Goal: Transaction & Acquisition: Obtain resource

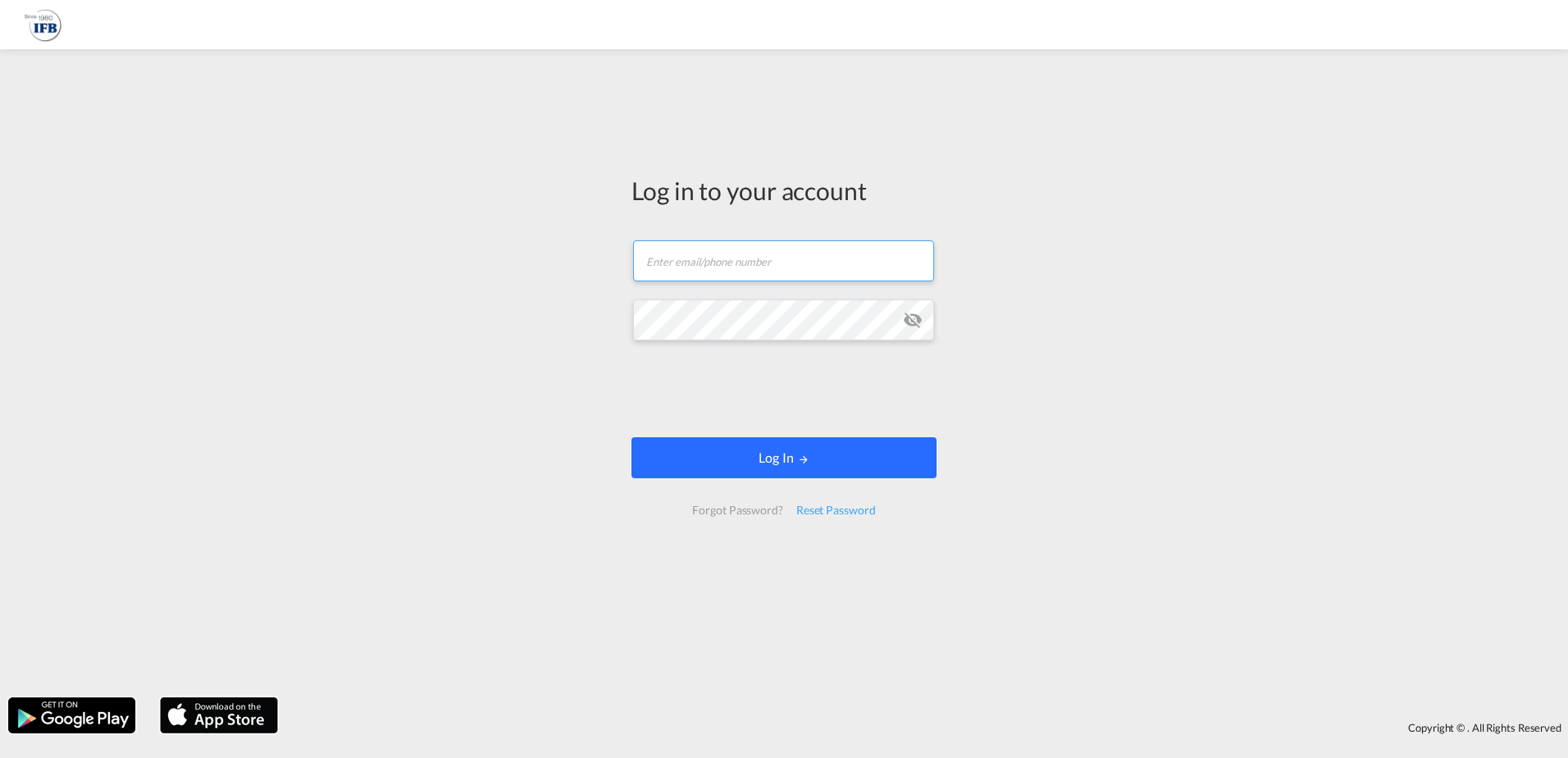
type input "[EMAIL_ADDRESS][DOMAIN_NAME]"
click at [747, 454] on button "Log In" at bounding box center [784, 458] width 305 height 41
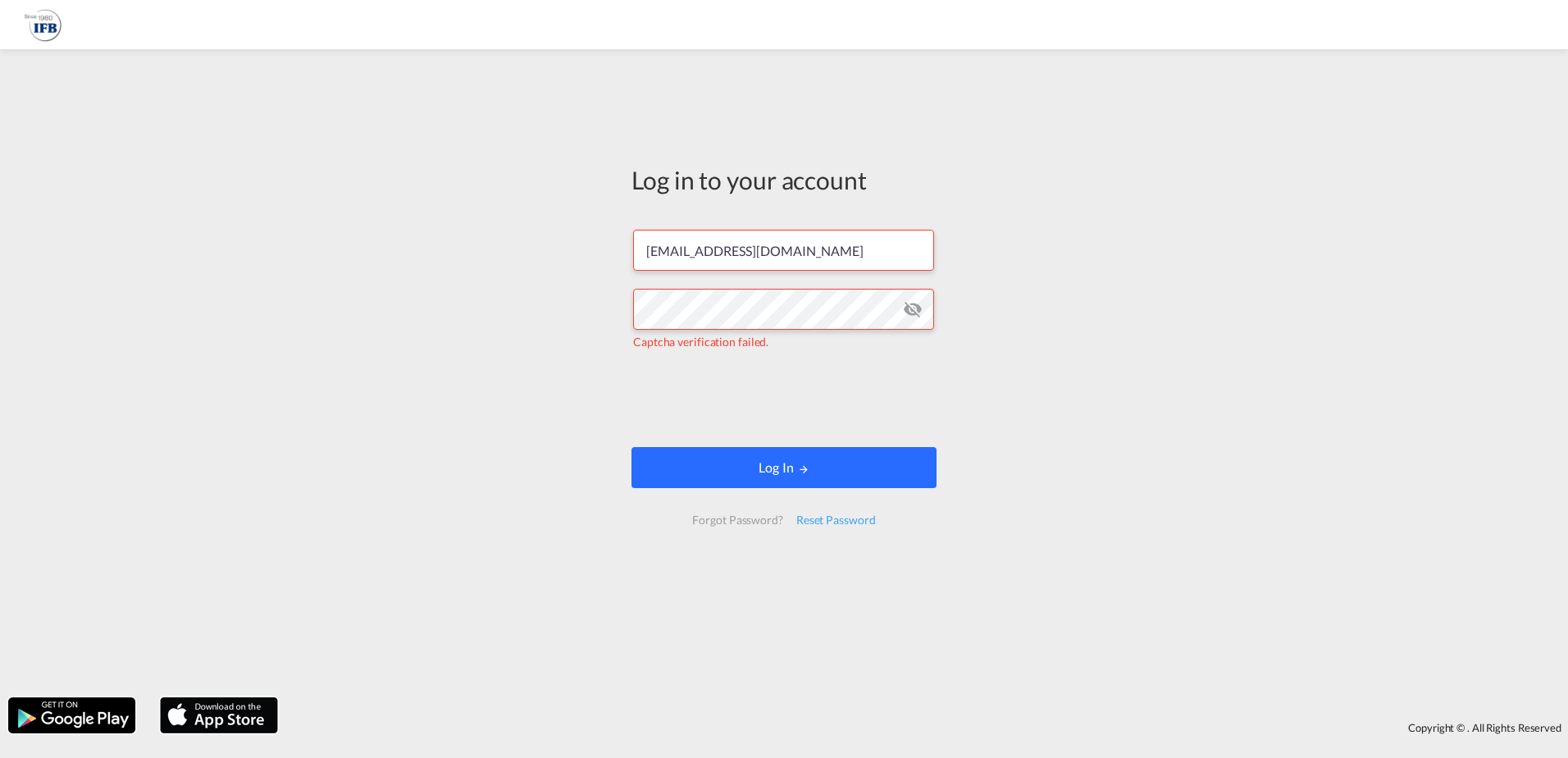
click at [716, 471] on button "Log In" at bounding box center [784, 467] width 305 height 41
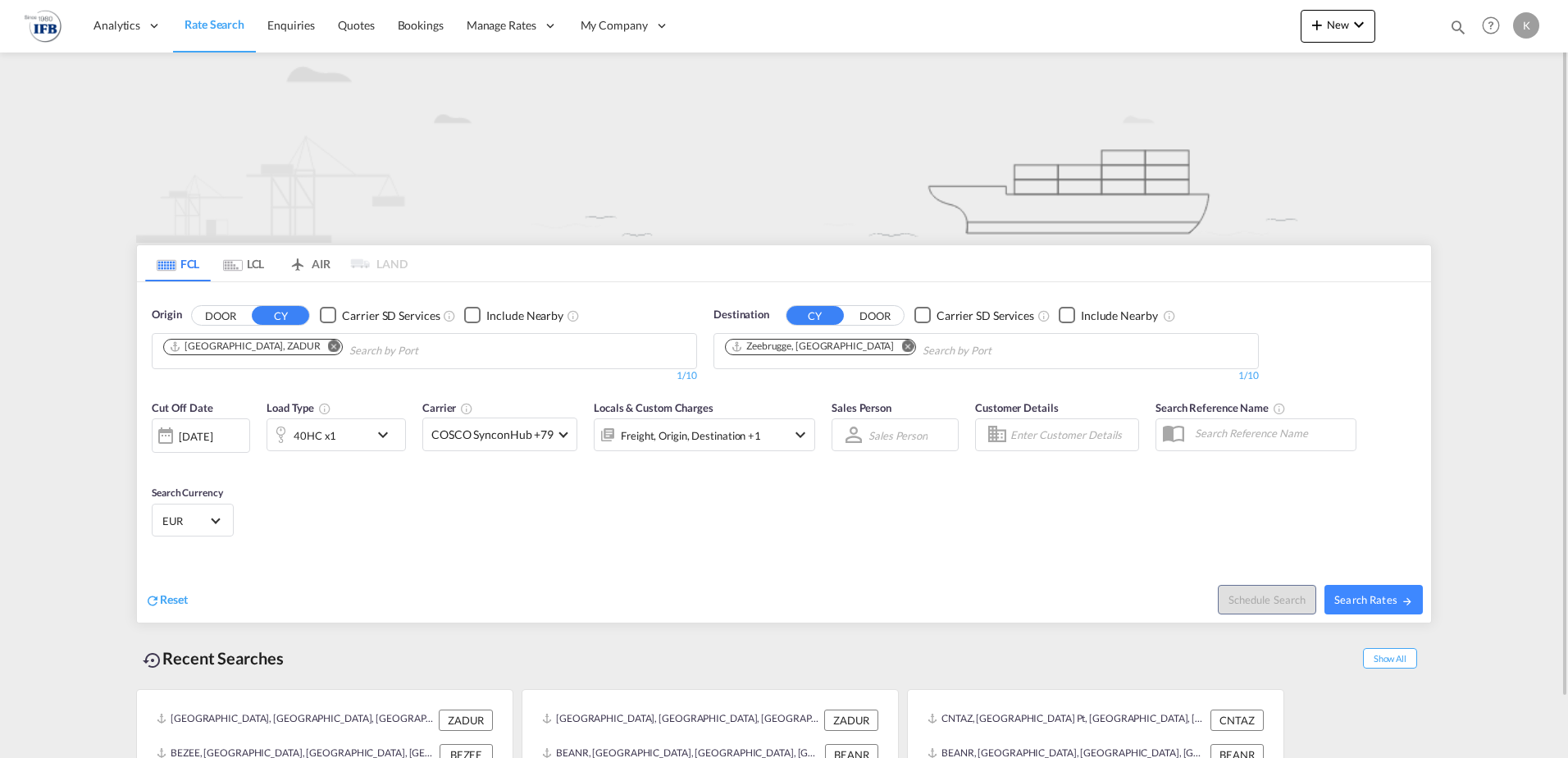
click at [328, 347] on md-icon "Remove" at bounding box center [334, 346] width 13 height 13
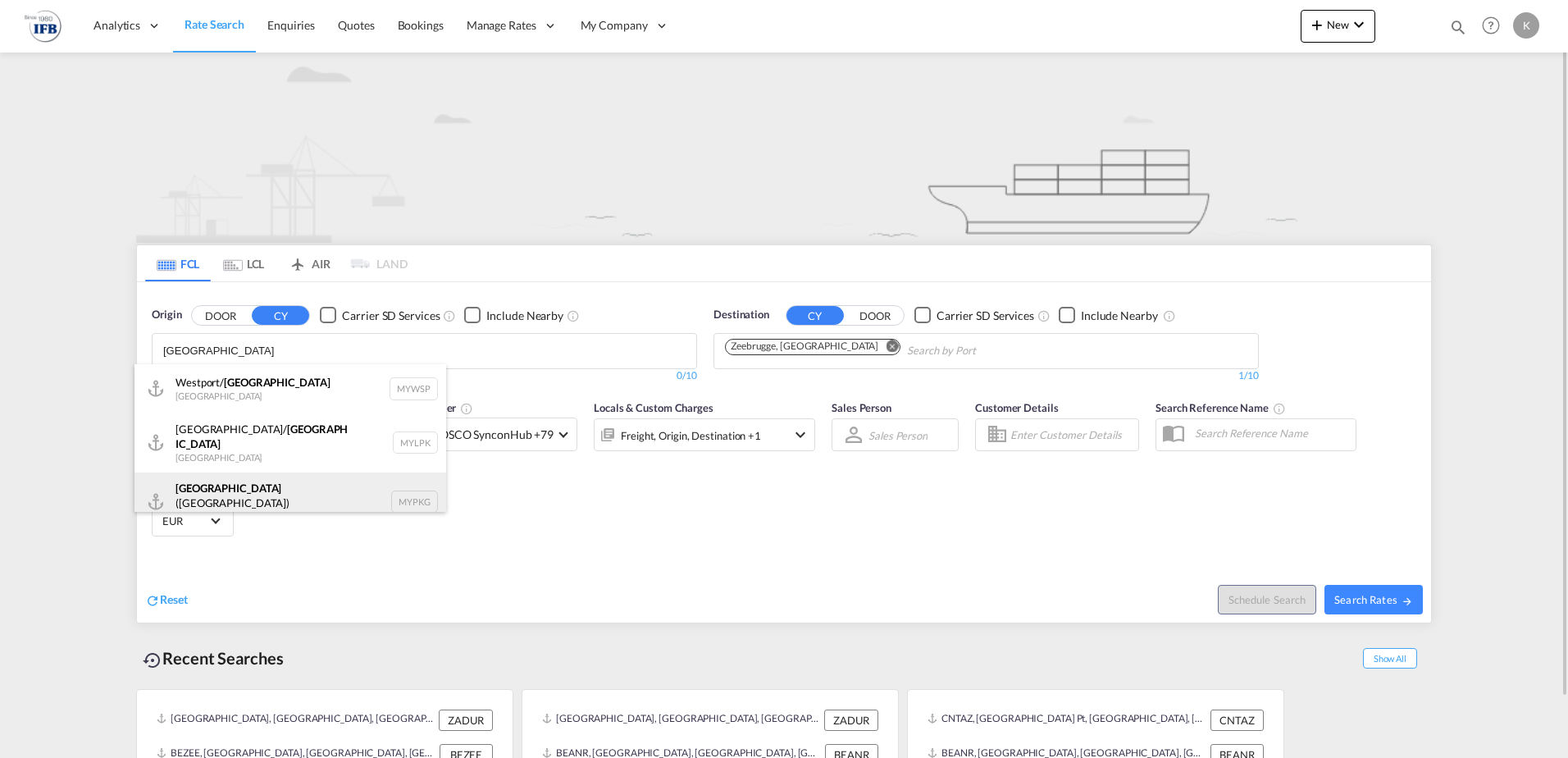
type input "port klang"
click at [240, 478] on div "Port Klang (Pelabuhan Klang) Malaysia MYPKG" at bounding box center [291, 502] width 312 height 59
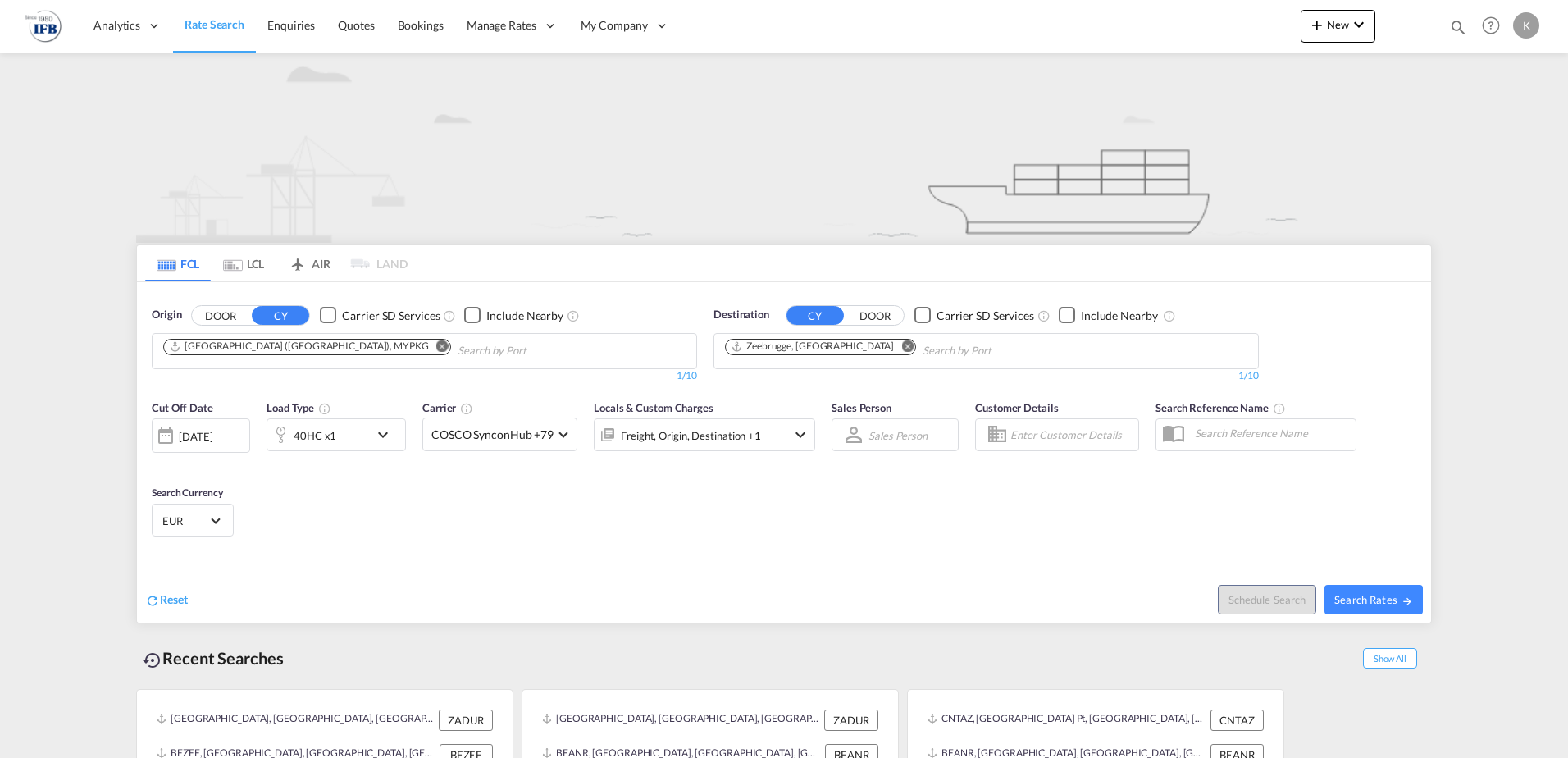
click at [901, 345] on md-icon "Remove" at bounding box center [907, 346] width 13 height 13
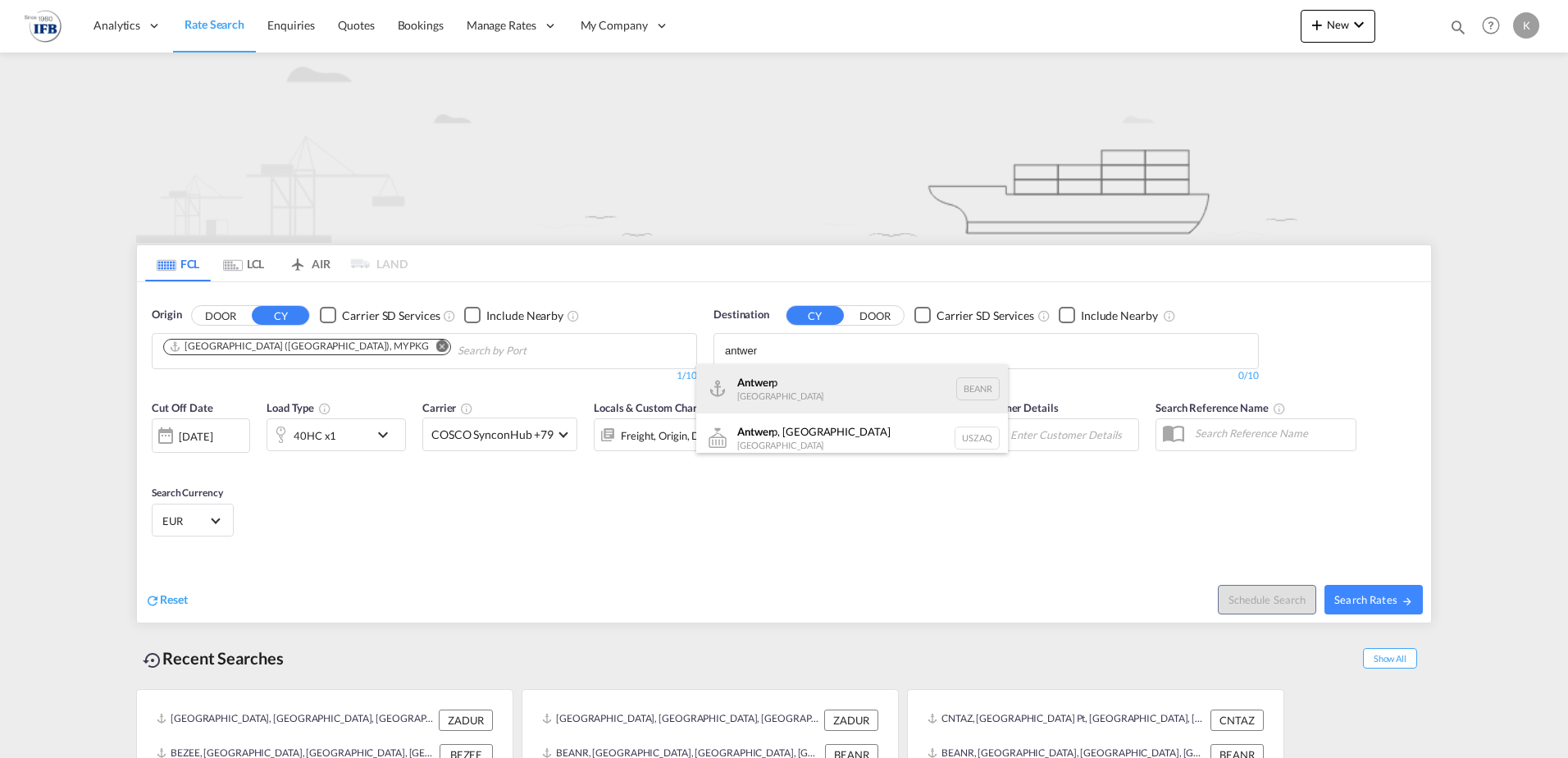
type input "antwer"
click at [795, 390] on div "Antwer p Belgium BEANR" at bounding box center [852, 389] width 312 height 49
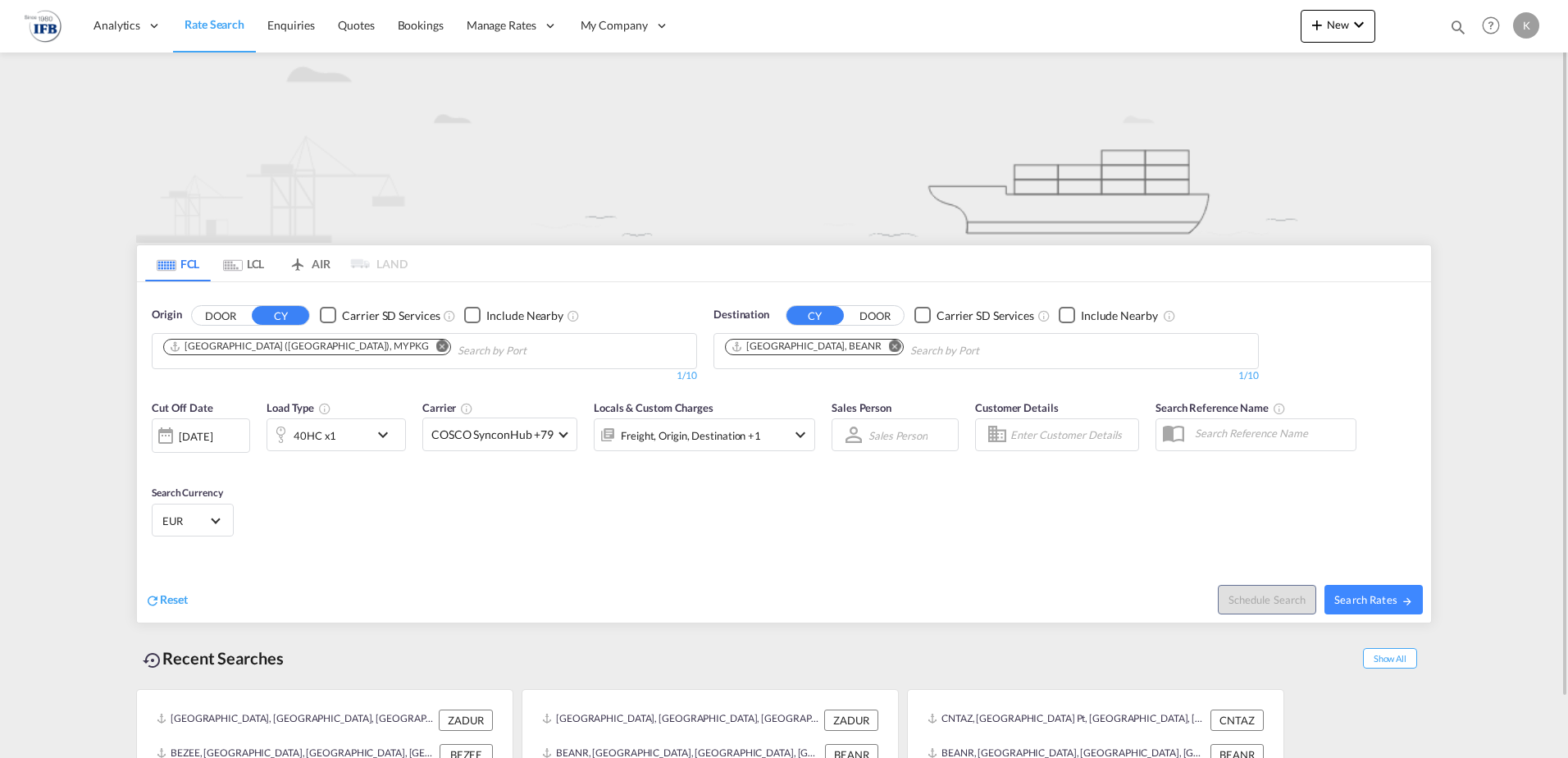
click at [203, 440] on div "[DATE]" at bounding box center [196, 436] width 34 height 14
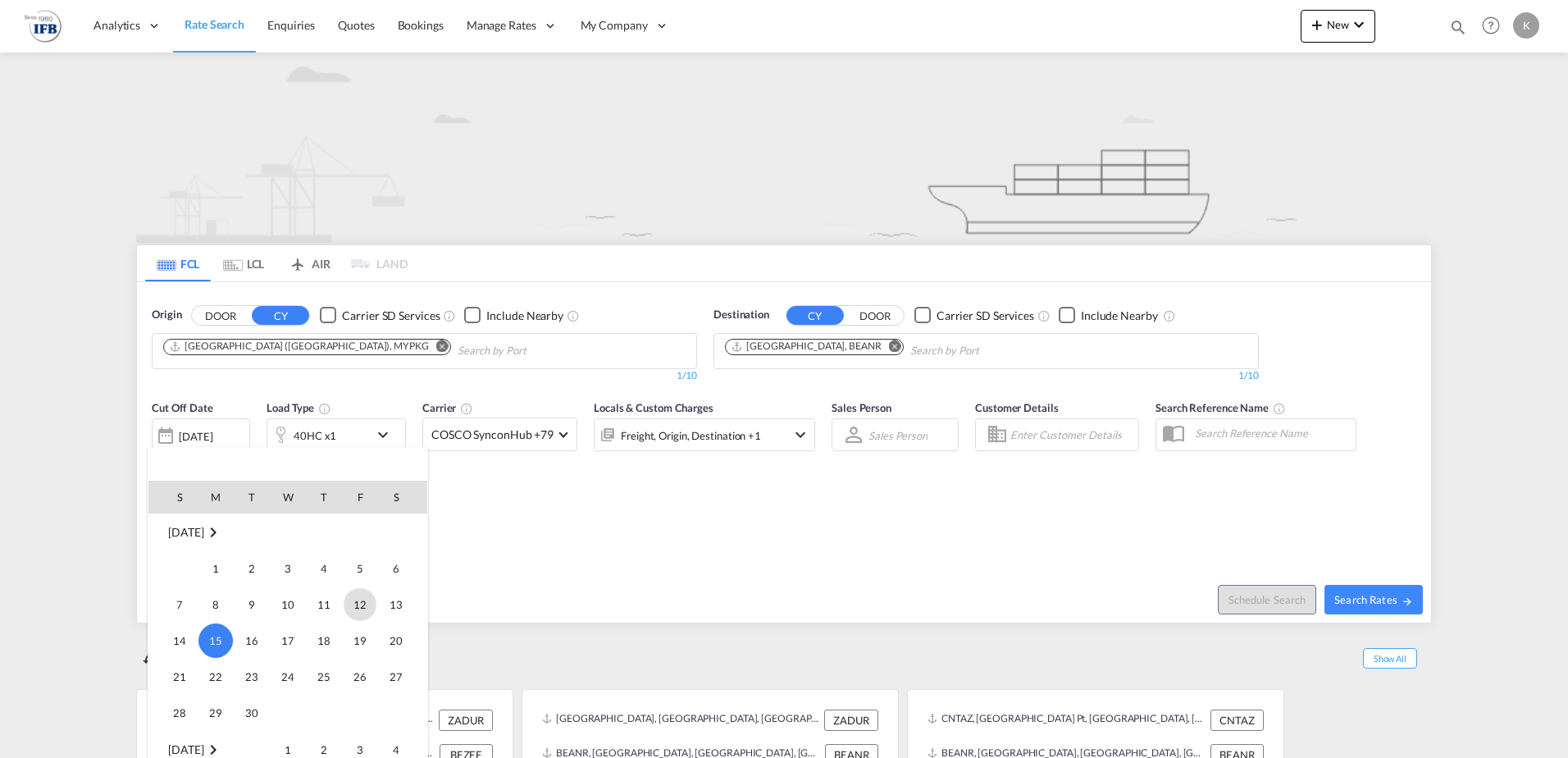
scroll to position [734, 0]
click at [317, 664] on span "2" at bounding box center [324, 667] width 33 height 33
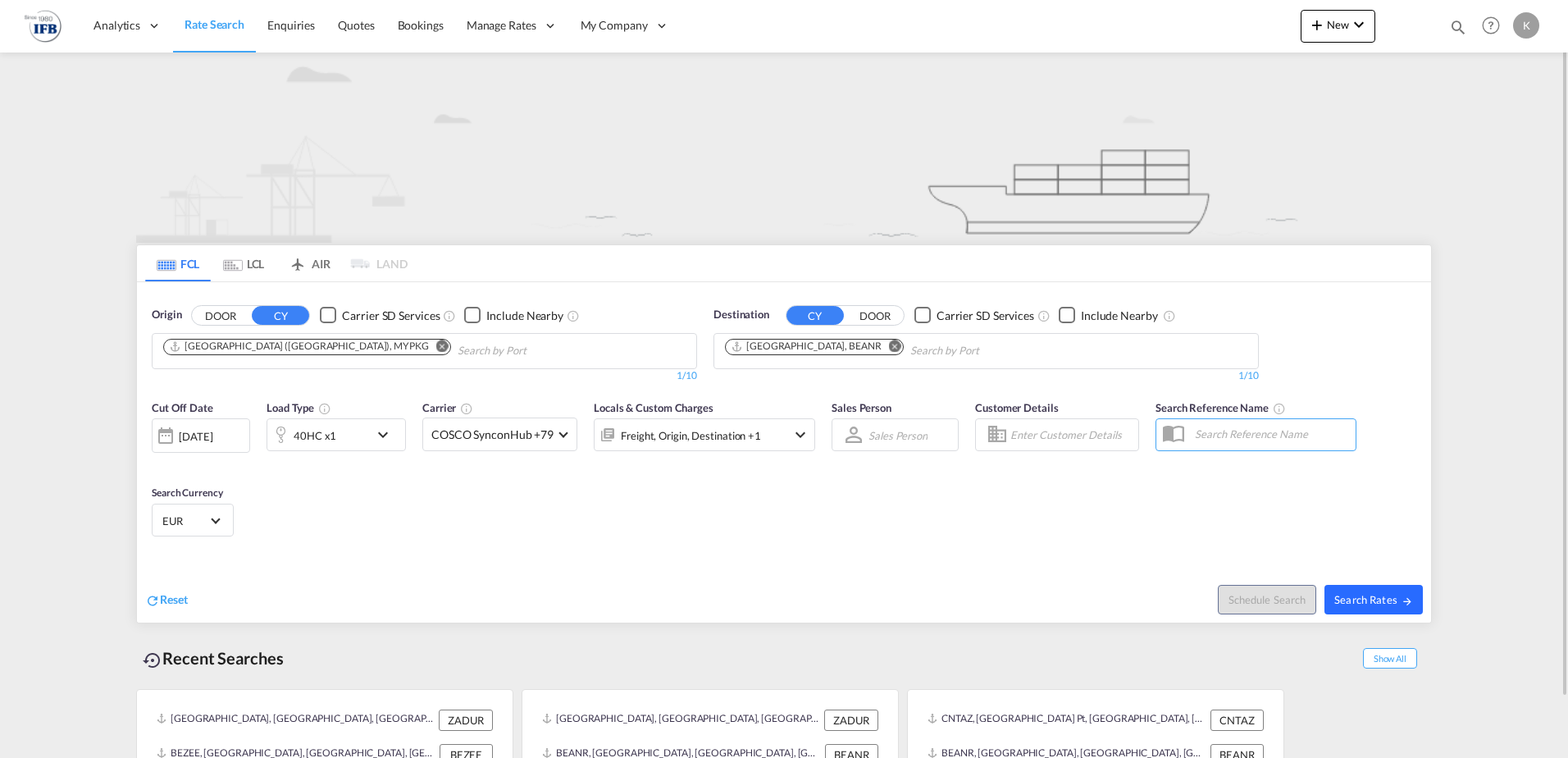
click at [1379, 602] on span "Search Rates" at bounding box center [1373, 599] width 79 height 13
type input "MYPKG to BEANR / 2 Oct 2025"
click at [1337, 20] on span "New" at bounding box center [1337, 24] width 62 height 13
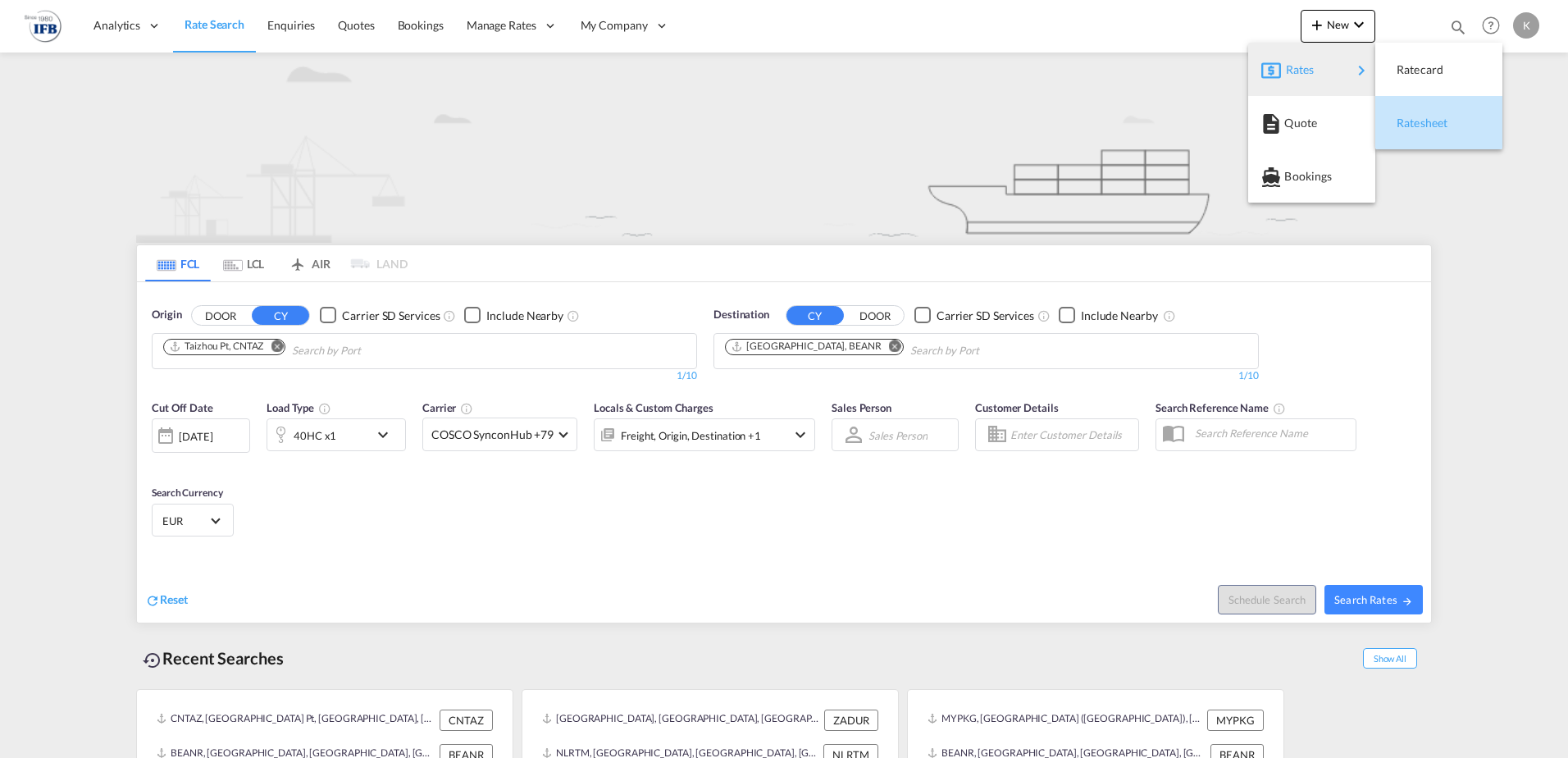
click at [1415, 118] on span "Ratesheet" at bounding box center [1405, 123] width 18 height 33
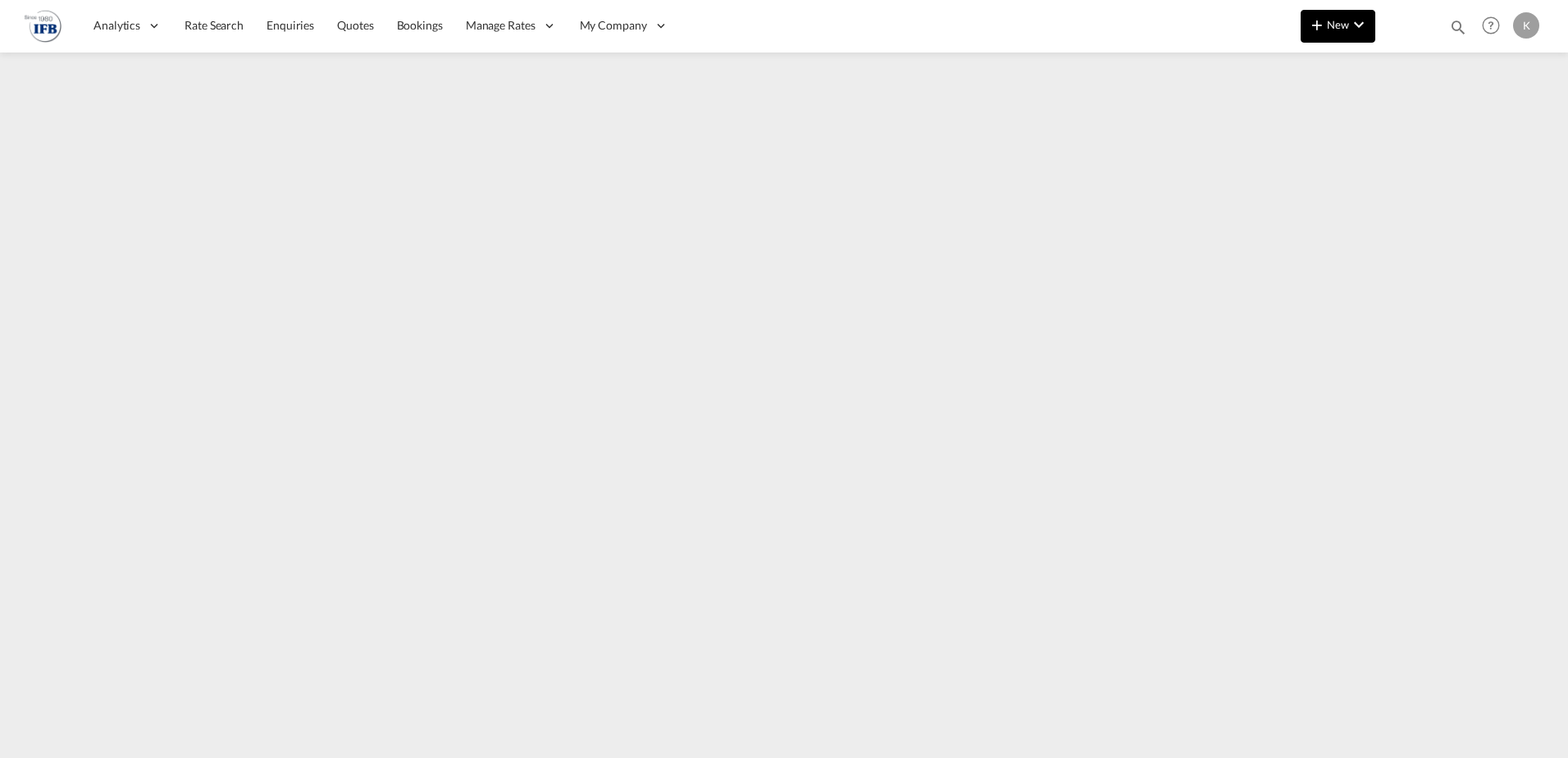
click at [1347, 31] on button "New" at bounding box center [1337, 26] width 75 height 33
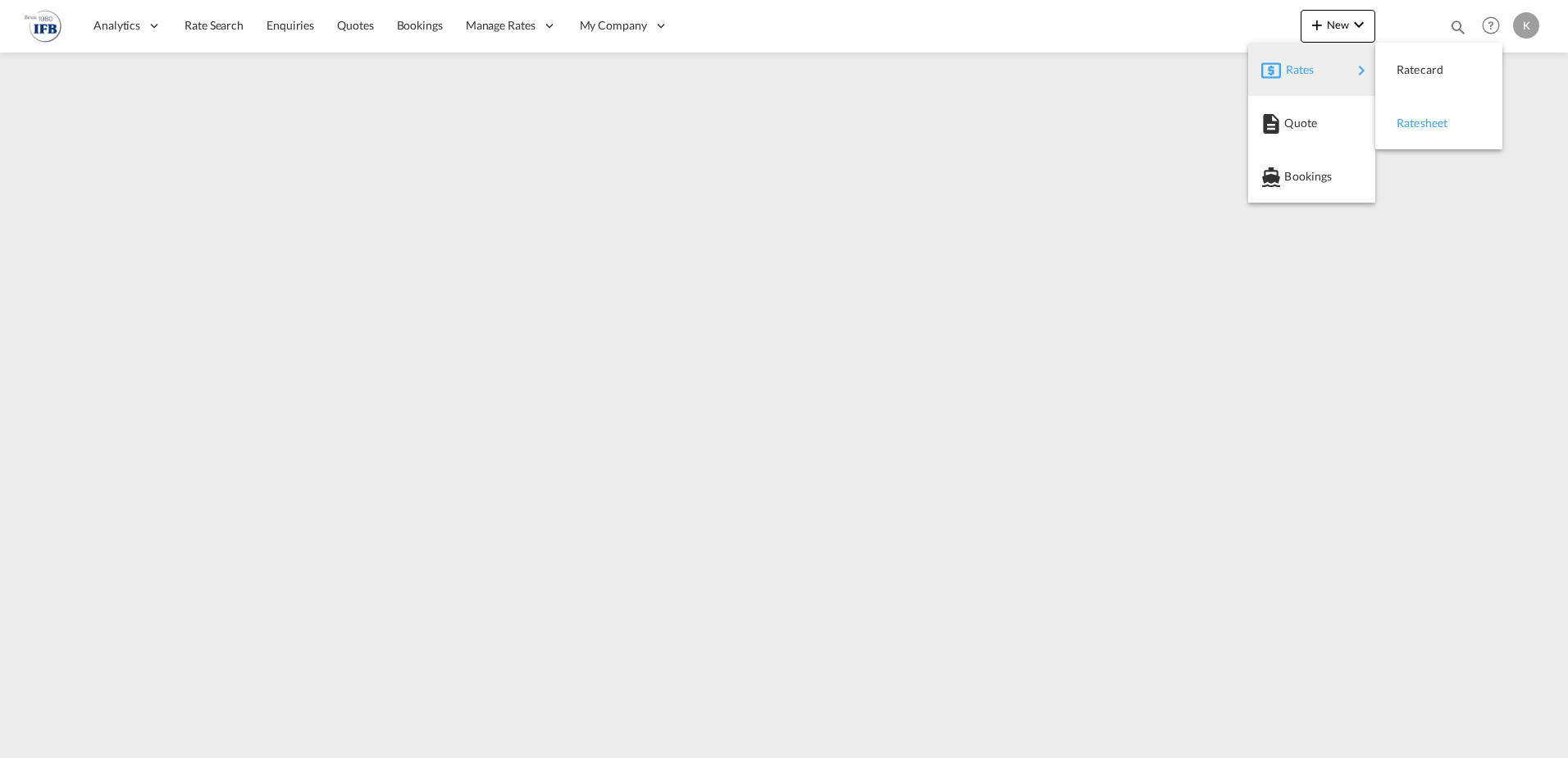
click at [1424, 134] on div "Ratesheet" at bounding box center [1427, 123] width 61 height 41
